Goal: Task Accomplishment & Management: Manage account settings

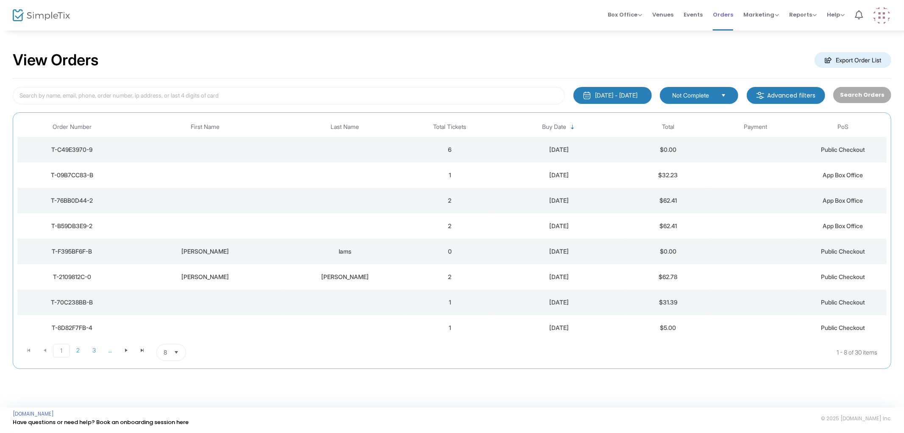
click at [727, 14] on span "Orders" at bounding box center [723, 15] width 20 height 22
click at [687, 87] on kendo-dropdownlist "Not Complete" at bounding box center [699, 95] width 78 height 17
drag, startPoint x: 701, startPoint y: 112, endPoint x: 675, endPoint y: 117, distance: 25.9
click at [701, 112] on span "Order Complete" at bounding box center [697, 113] width 50 height 8
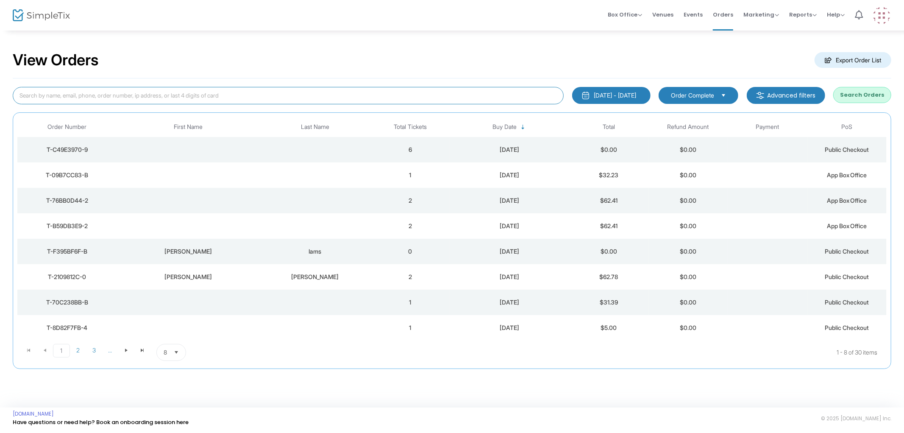
click at [366, 102] on input at bounding box center [288, 95] width 551 height 17
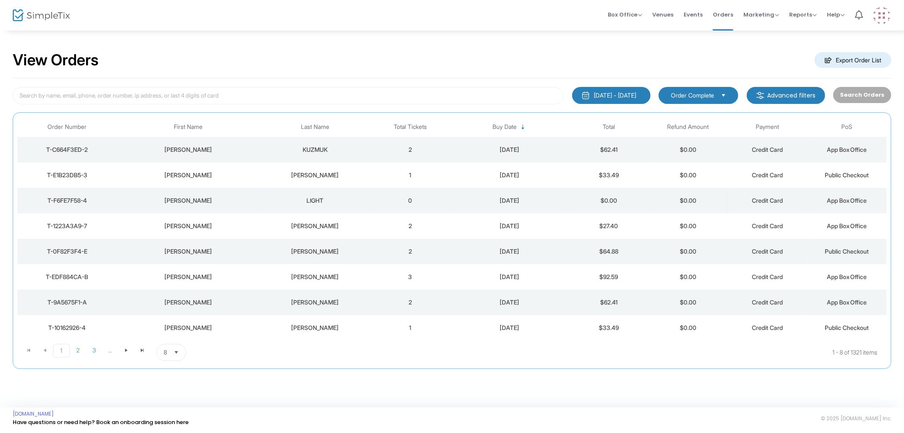
click at [184, 197] on div "[PERSON_NAME]" at bounding box center [188, 200] width 139 height 8
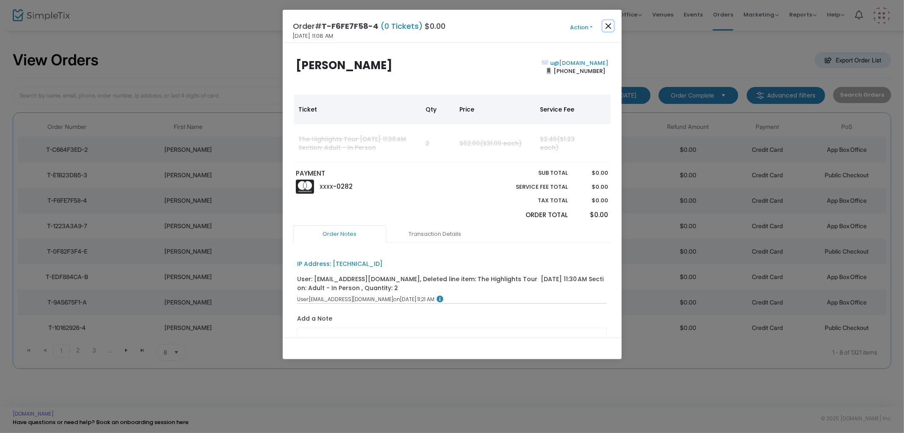
click at [604, 22] on button "Close" at bounding box center [608, 25] width 11 height 11
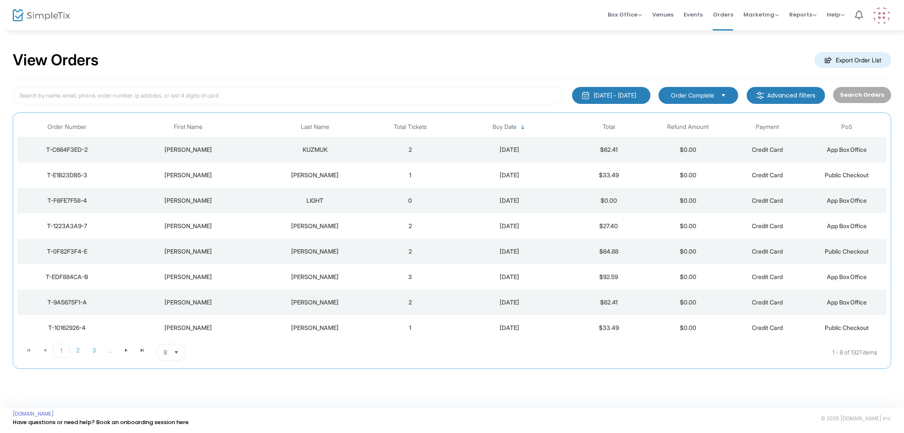
click at [255, 200] on div "[PERSON_NAME]" at bounding box center [188, 200] width 139 height 8
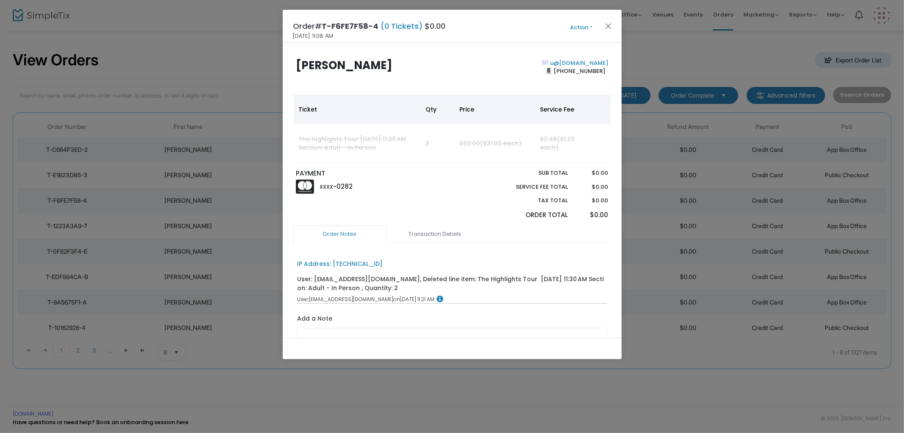
drag, startPoint x: 366, startPoint y: 62, endPoint x: 264, endPoint y: 73, distance: 102.7
click at [264, 73] on ngb-modal-window "Order# T-F6FE7F58-4 (0 Tickets) $0.00 8/16/2025 11:08 AM Action Edit Order Add …" at bounding box center [452, 216] width 904 height 433
click at [575, 26] on button "Action" at bounding box center [581, 27] width 51 height 9
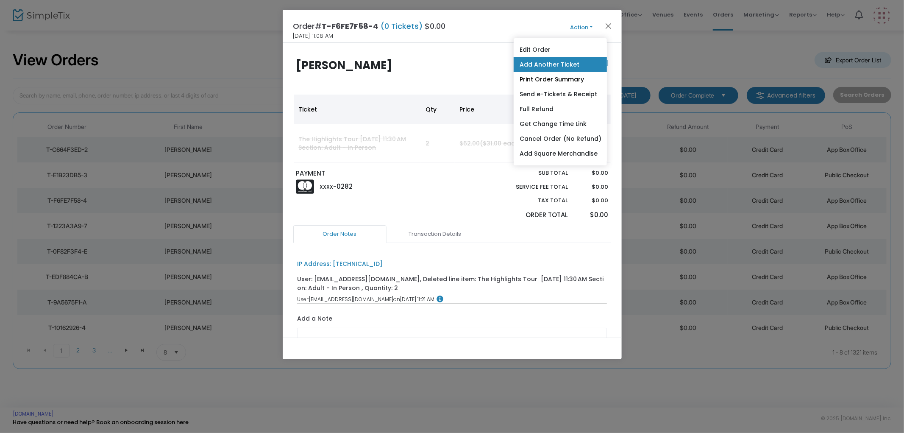
click at [556, 64] on link "Add Another Ticket" at bounding box center [560, 64] width 93 height 15
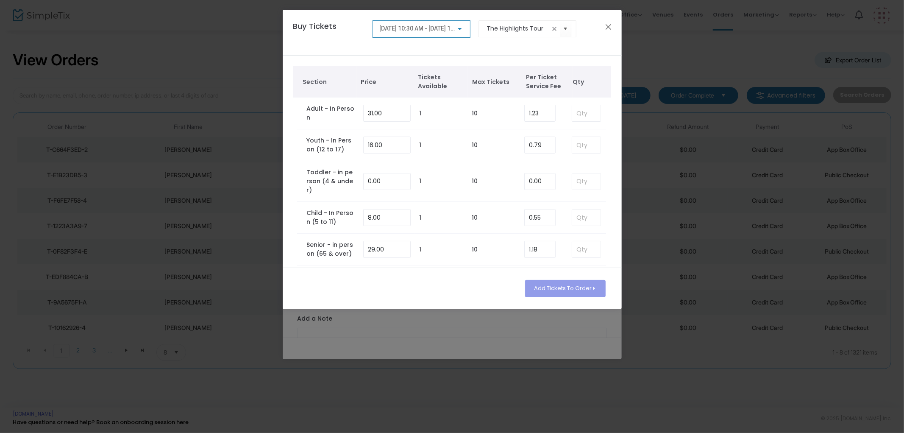
click at [395, 26] on span "8/16/2025 @ 10:30 AM - 8/16/2025 @ 11:30 AM" at bounding box center [425, 28] width 93 height 7
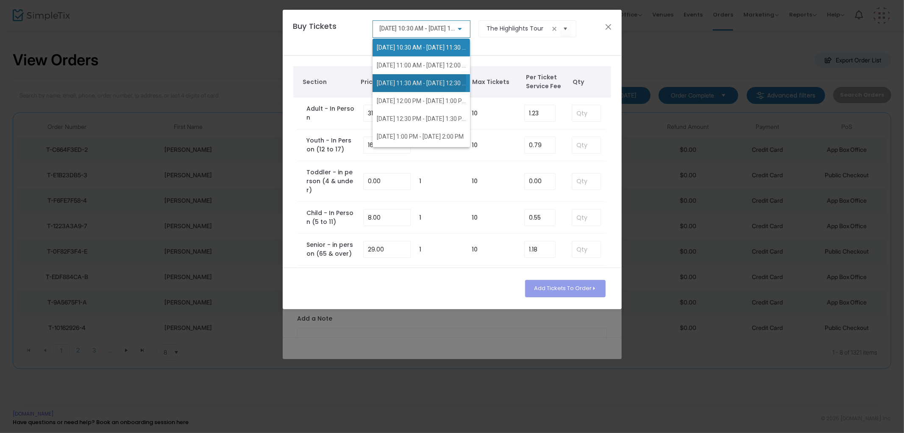
click at [402, 81] on span "8/16/2025 @ 11:30 AM - 8/16/2025 @ 12:30 PM" at bounding box center [424, 83] width 94 height 7
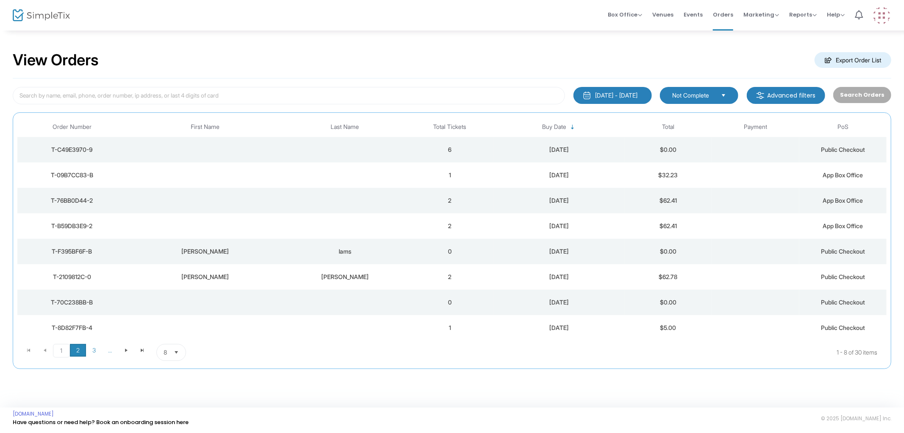
click at [81, 354] on span "2" at bounding box center [78, 350] width 16 height 13
click at [265, 145] on td "Data table" at bounding box center [205, 149] width 157 height 25
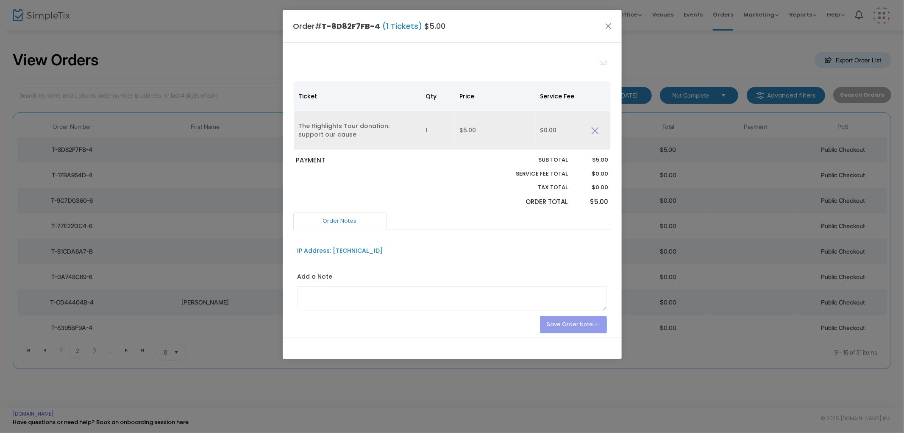
click at [593, 128] on img "Data table" at bounding box center [595, 131] width 8 height 8
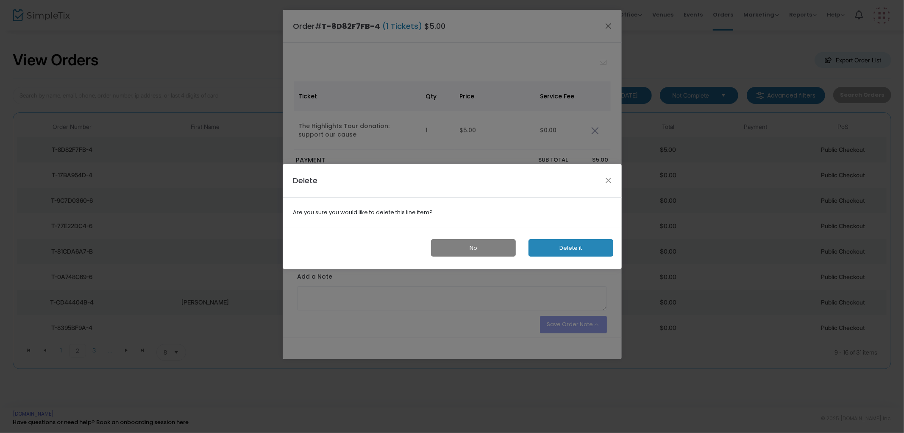
click at [555, 244] on button "Delete it" at bounding box center [571, 247] width 85 height 17
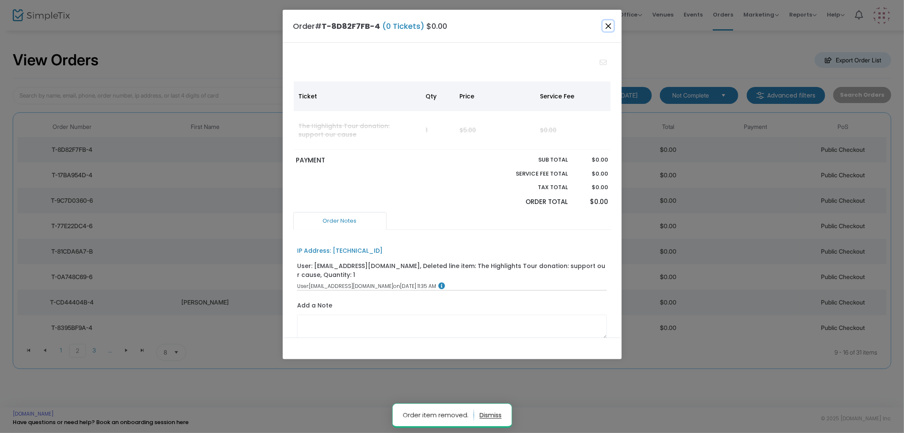
click at [609, 27] on button "Close" at bounding box center [608, 25] width 11 height 11
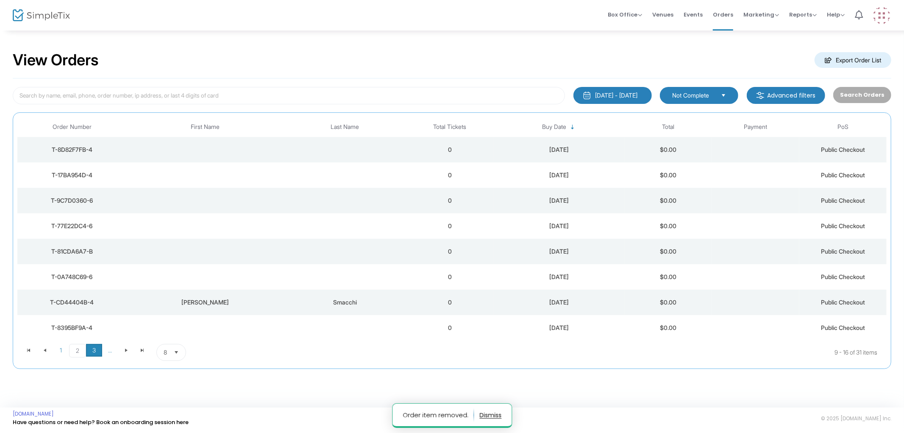
click at [94, 353] on span "3" at bounding box center [94, 350] width 16 height 13
click at [75, 350] on span "2" at bounding box center [77, 350] width 16 height 13
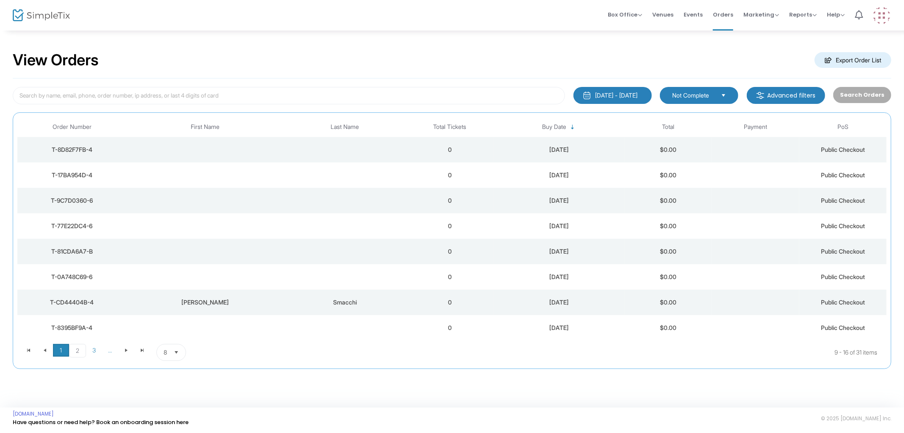
click at [62, 352] on span "1" at bounding box center [61, 350] width 16 height 13
click at [75, 349] on span "2" at bounding box center [78, 350] width 16 height 13
click at [64, 354] on span "1" at bounding box center [61, 350] width 16 height 13
click at [272, 307] on td "[PERSON_NAME]" at bounding box center [205, 302] width 157 height 25
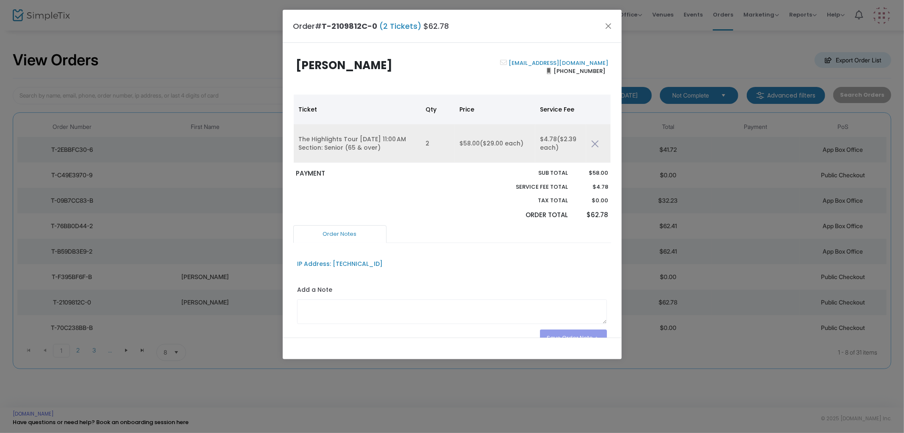
click at [595, 143] on img "Data table" at bounding box center [595, 144] width 8 height 8
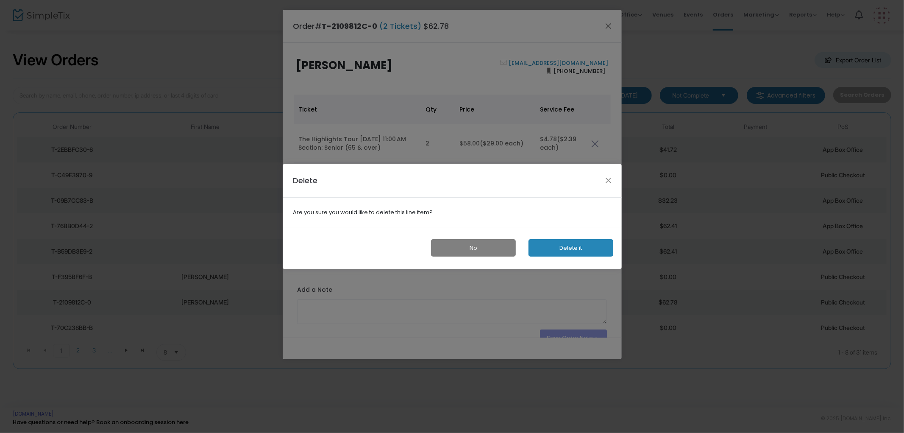
click at [573, 245] on button "Delete it" at bounding box center [571, 247] width 85 height 17
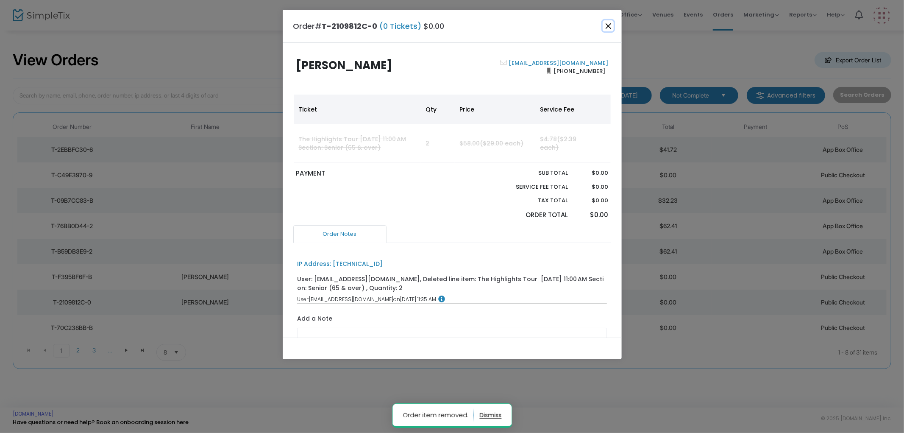
click at [604, 22] on button "Close" at bounding box center [608, 25] width 11 height 11
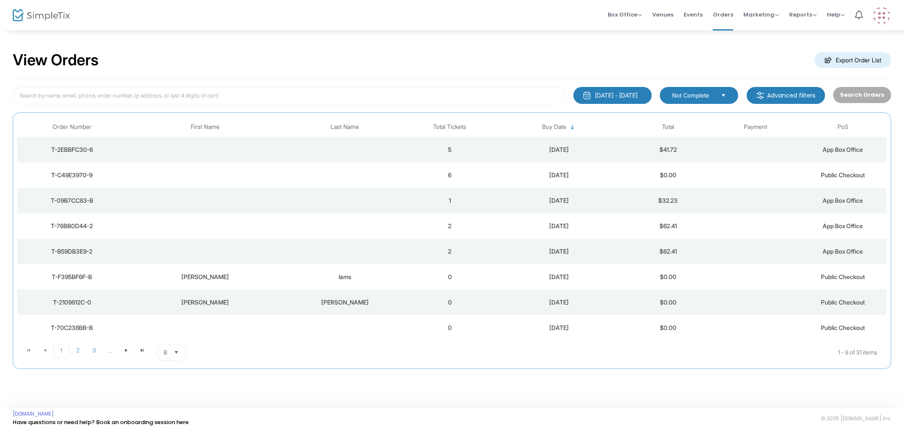
click at [320, 176] on td "Data table" at bounding box center [345, 174] width 123 height 25
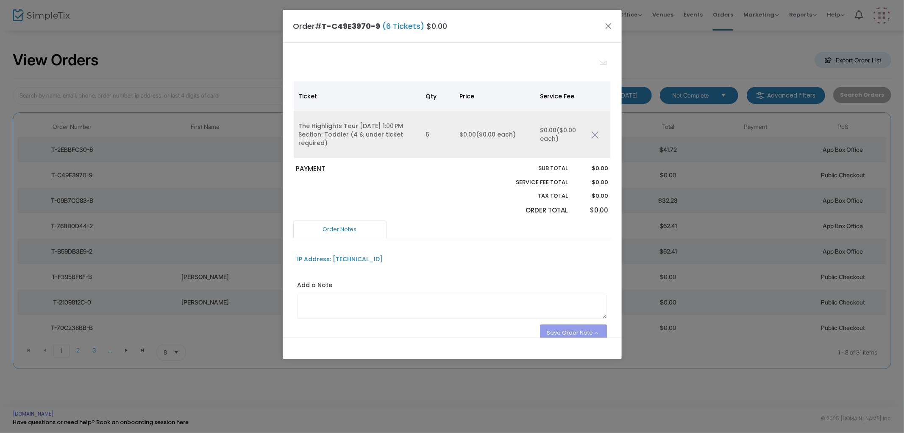
click at [597, 134] on img "Data table" at bounding box center [595, 135] width 8 height 8
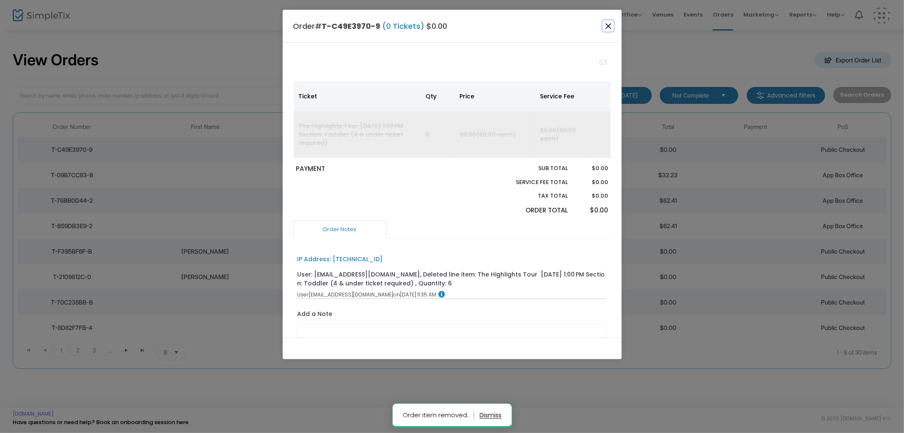
click at [609, 26] on button "Close" at bounding box center [608, 25] width 11 height 11
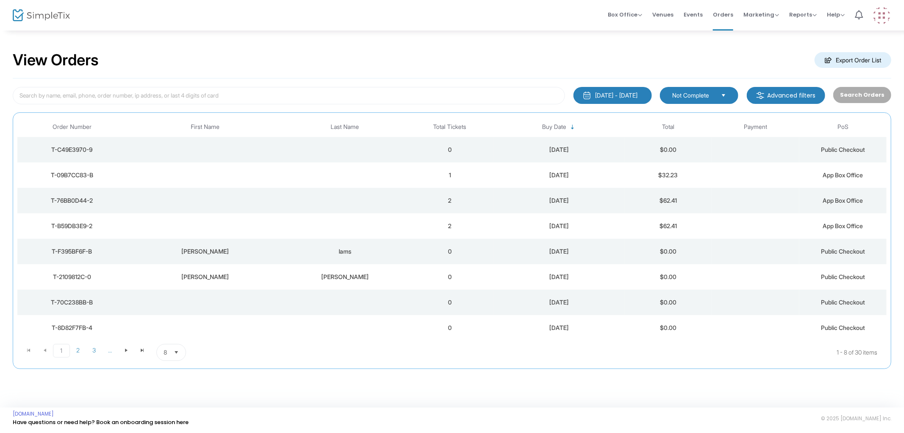
click at [391, 227] on td "Data table" at bounding box center [345, 225] width 123 height 25
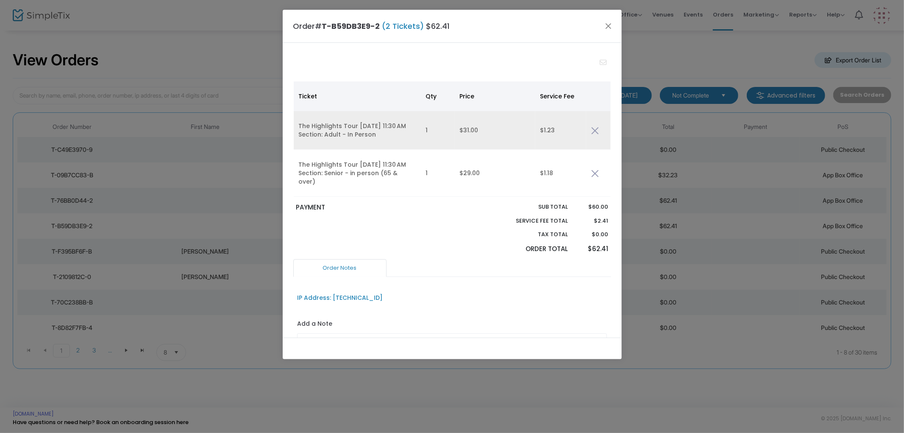
click at [598, 129] on img "Data table" at bounding box center [595, 131] width 8 height 8
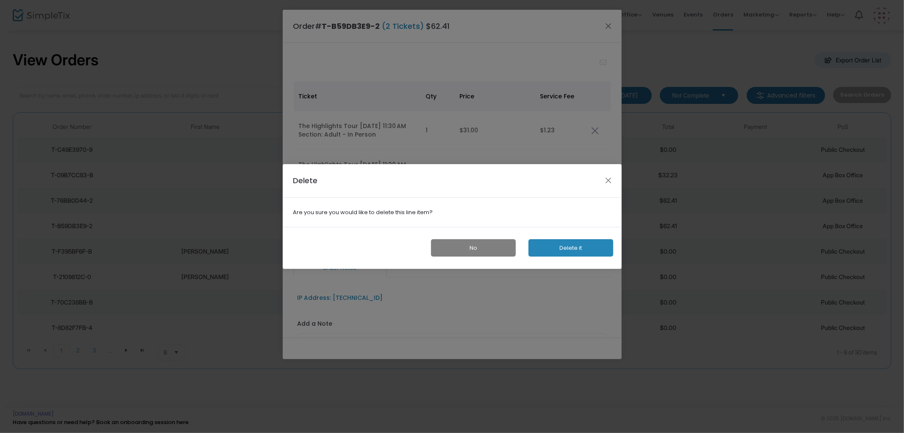
drag, startPoint x: 583, startPoint y: 246, endPoint x: 600, endPoint y: 194, distance: 55.1
click at [582, 246] on button "Delete it" at bounding box center [571, 247] width 85 height 17
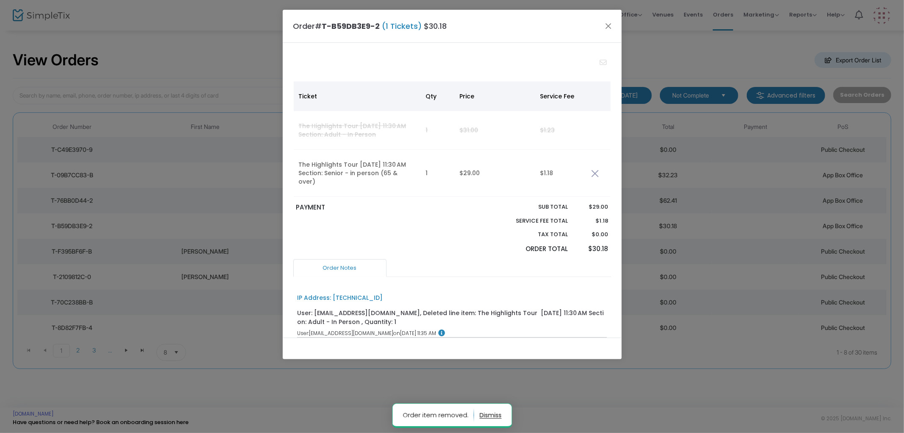
click at [595, 171] on img "Data table" at bounding box center [595, 174] width 8 height 8
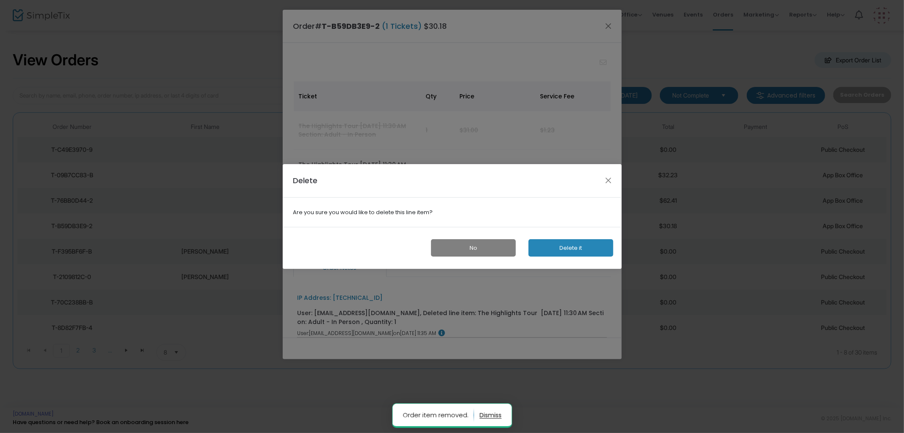
click at [563, 240] on button "Delete it" at bounding box center [571, 247] width 85 height 17
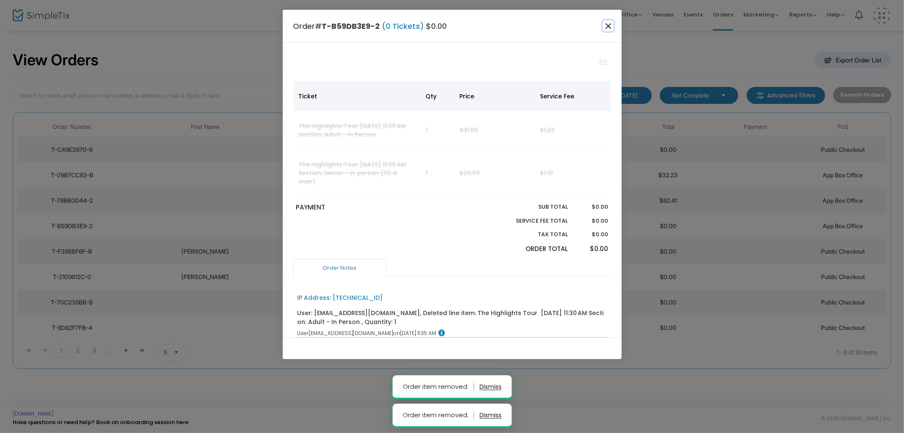
click at [607, 27] on button "Close" at bounding box center [608, 25] width 11 height 11
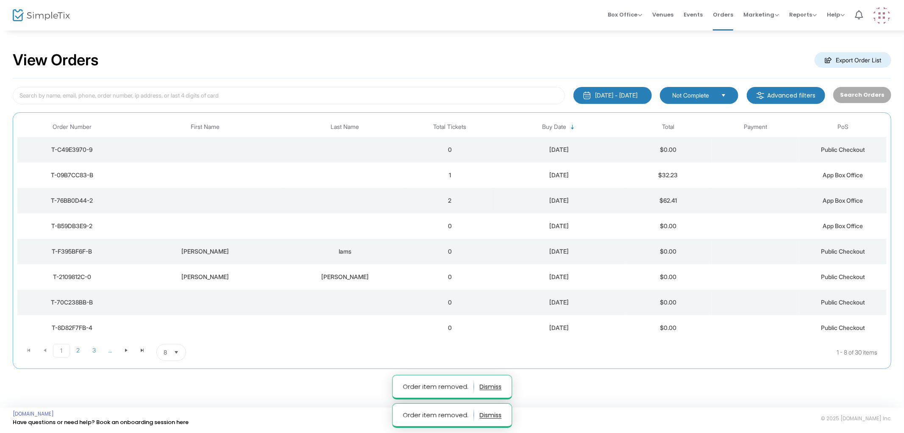
click at [388, 198] on td "Data table" at bounding box center [345, 200] width 123 height 25
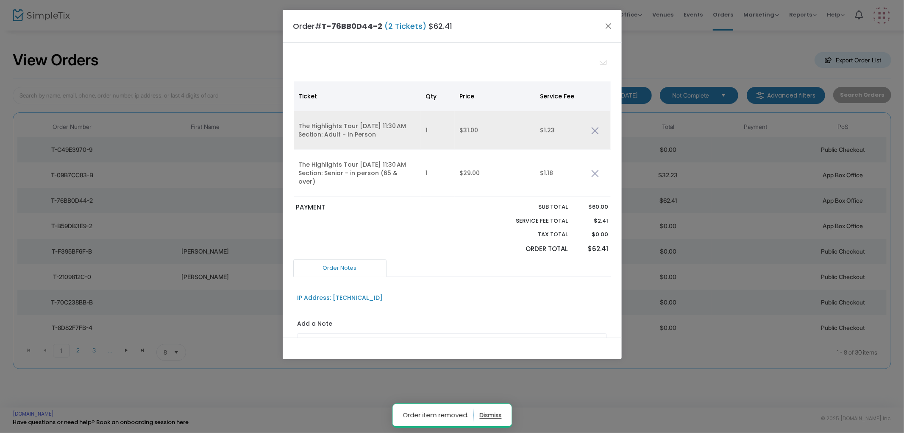
click at [595, 129] on img "Data table" at bounding box center [595, 131] width 8 height 8
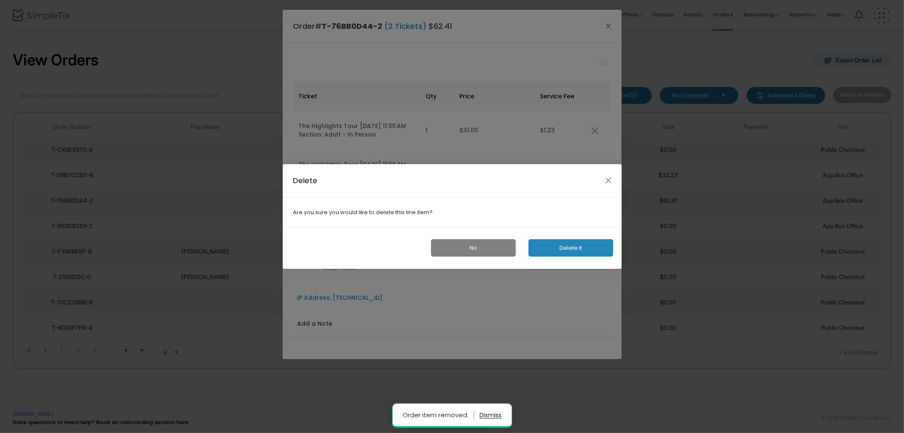
drag, startPoint x: 565, startPoint y: 248, endPoint x: 611, endPoint y: 143, distance: 115.2
click at [564, 248] on button "Delete it" at bounding box center [571, 247] width 85 height 17
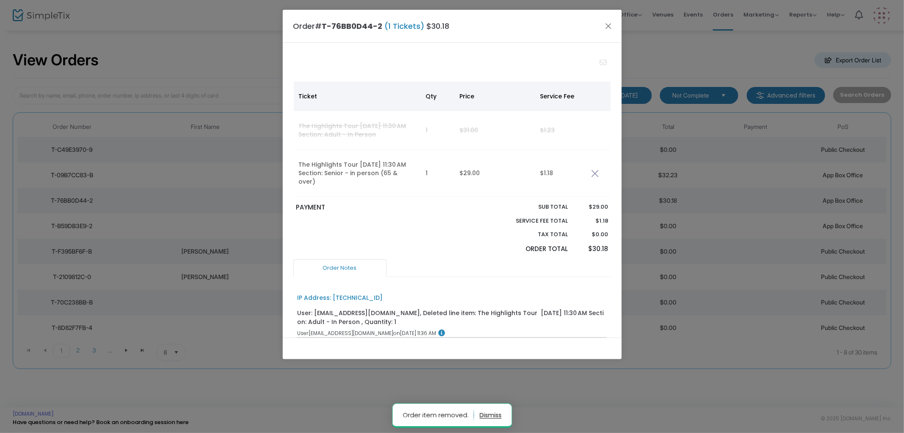
click at [595, 171] on img "Data table" at bounding box center [595, 174] width 8 height 8
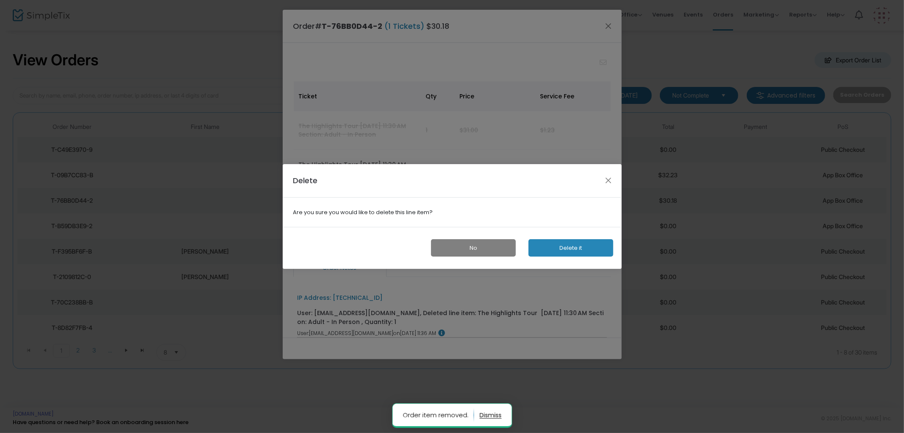
click at [573, 249] on button "Delete it" at bounding box center [571, 247] width 85 height 17
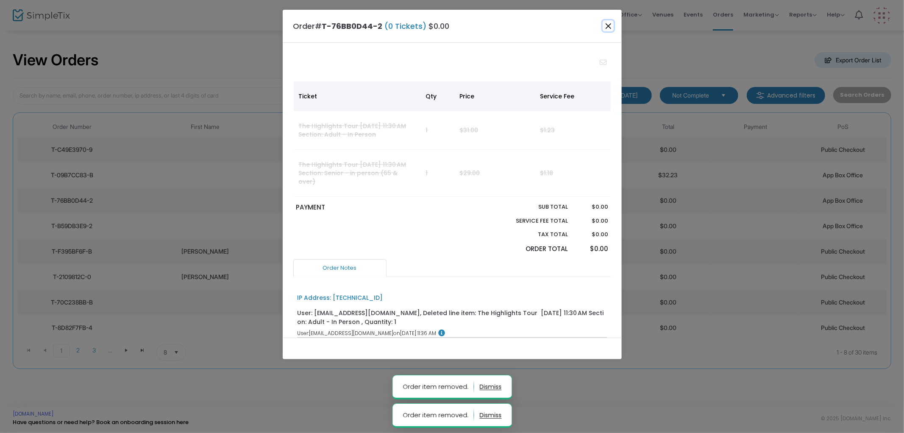
click at [604, 27] on button "Close" at bounding box center [608, 25] width 11 height 11
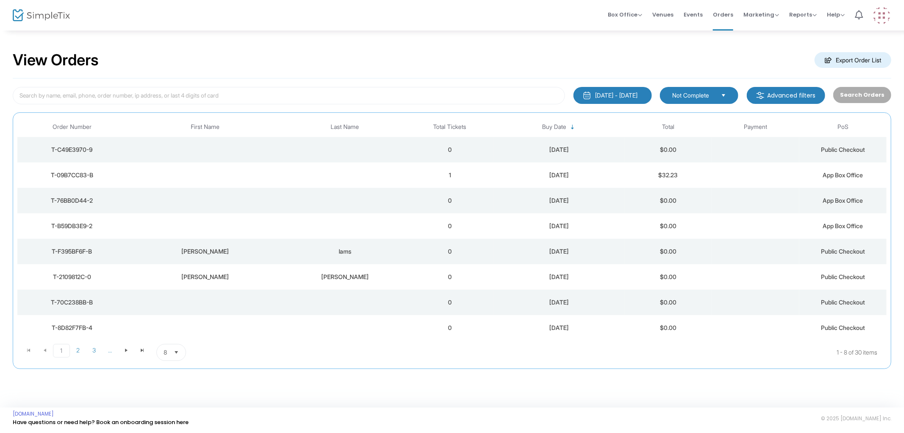
click at [327, 175] on td "Data table" at bounding box center [345, 174] width 123 height 25
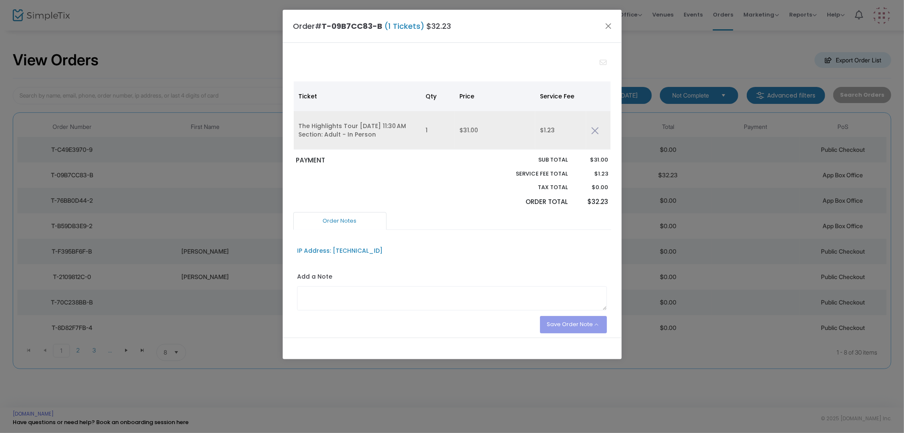
click at [595, 127] on img "Data table" at bounding box center [595, 131] width 8 height 8
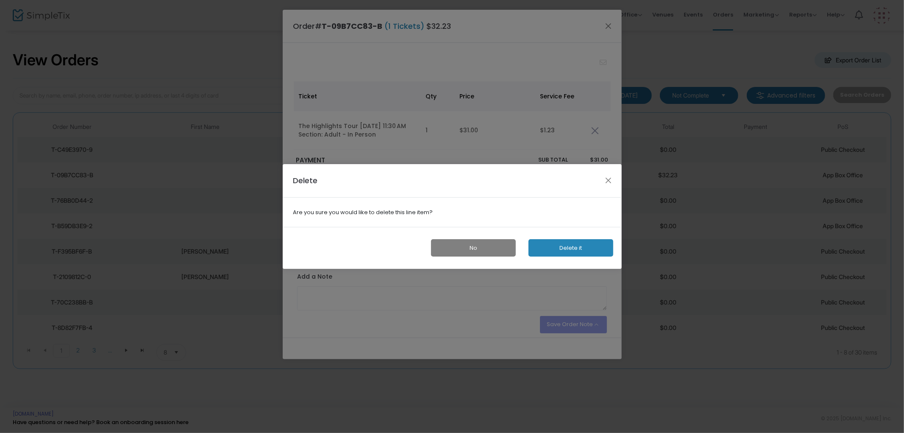
click at [573, 243] on button "Delete it" at bounding box center [571, 247] width 85 height 17
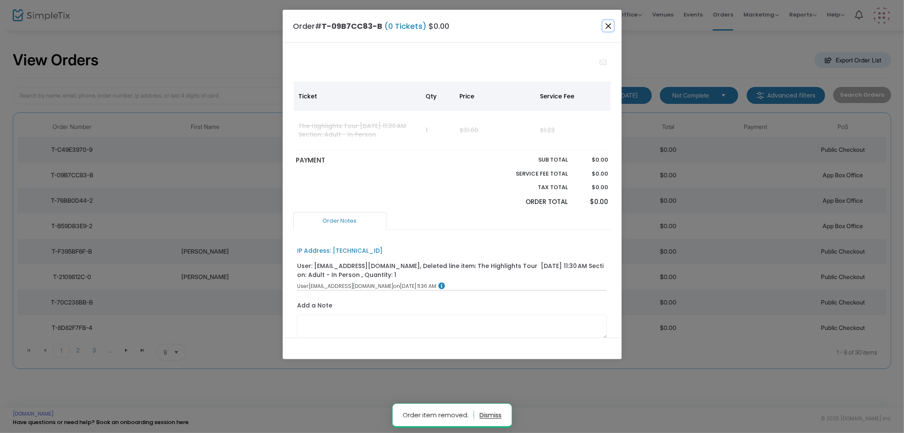
click at [609, 27] on button "Close" at bounding box center [608, 25] width 11 height 11
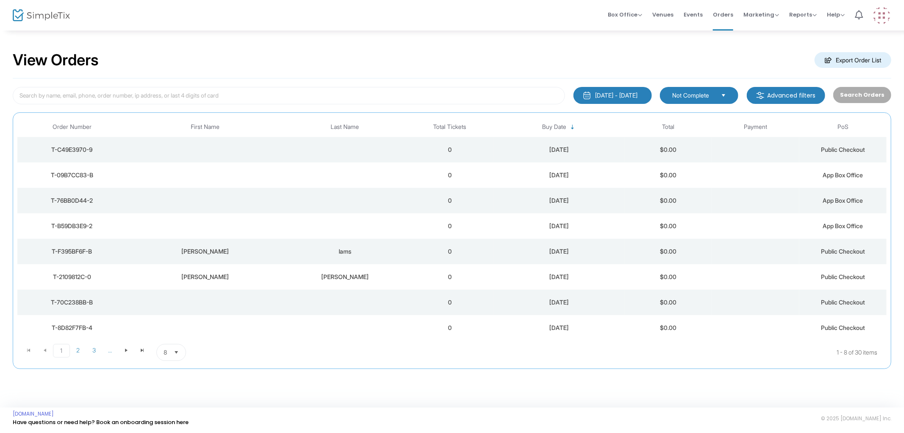
click at [673, 87] on kendo-dropdownlist "Not Complete" at bounding box center [699, 95] width 78 height 17
click at [685, 114] on span "Order Complete" at bounding box center [697, 113] width 50 height 8
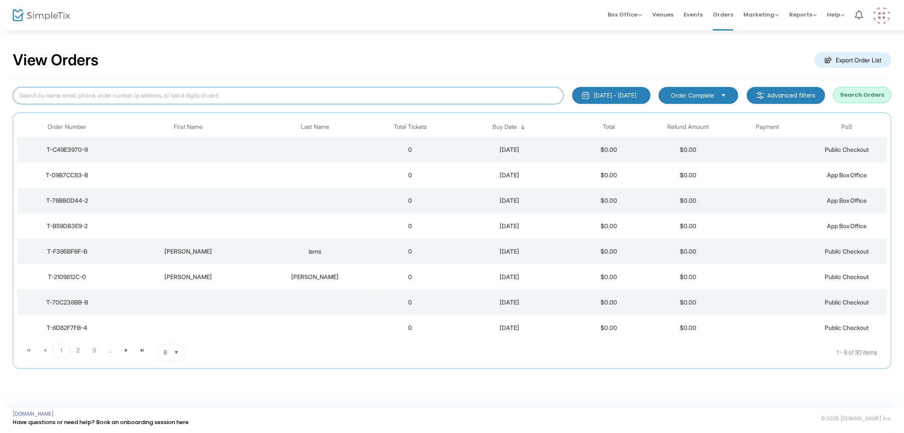
click at [191, 96] on input at bounding box center [288, 95] width 551 height 17
